Goal: Information Seeking & Learning: Find specific fact

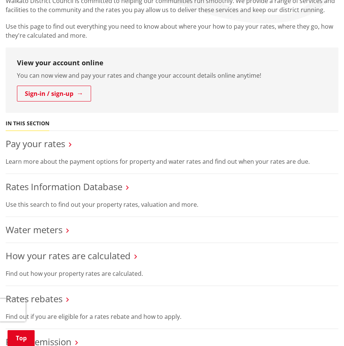
scroll to position [151, 0]
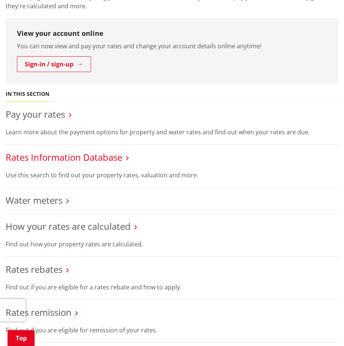
click at [59, 160] on link "Rates Information Database" at bounding box center [64, 157] width 117 height 12
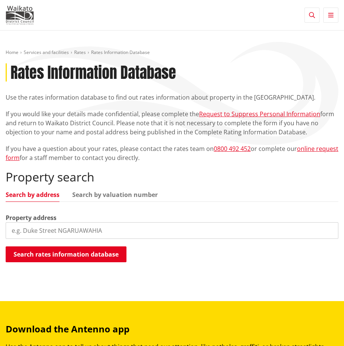
click at [80, 225] on input "search" at bounding box center [172, 230] width 333 height 17
paste input "4 Black Road, Te Kauwhata"
drag, startPoint x: 90, startPoint y: 230, endPoint x: 50, endPoint y: 229, distance: 40.0
click at [50, 229] on input "4 Black Road, Te Kauwhata" at bounding box center [172, 230] width 333 height 17
type input "4 Black Road"
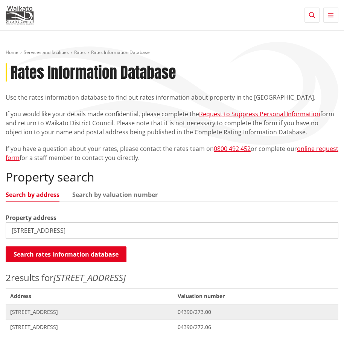
click at [49, 314] on span "[STREET_ADDRESS]" at bounding box center [89, 312] width 159 height 8
